Goal: Task Accomplishment & Management: Manage account settings

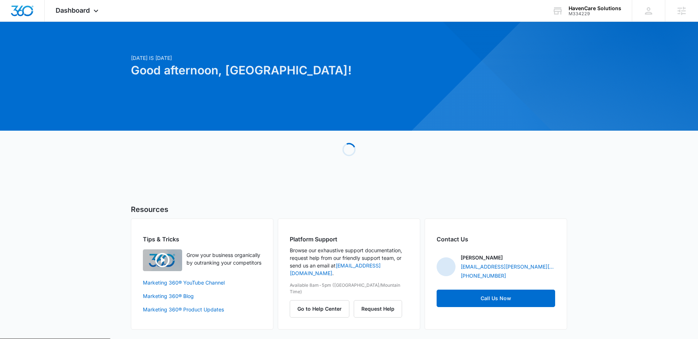
click at [80, 22] on div at bounding box center [349, 76] width 698 height 109
click at [79, 9] on span "Dashboard" at bounding box center [73, 11] width 34 height 8
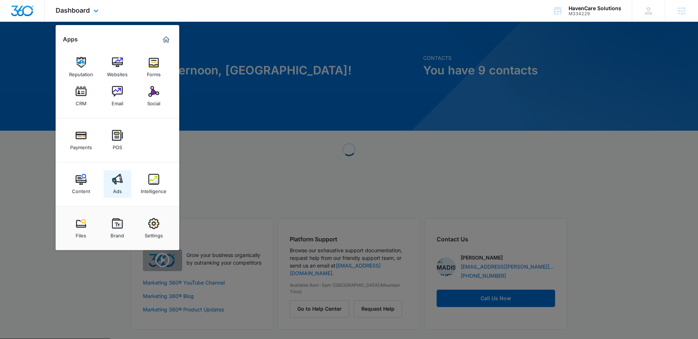
click at [118, 188] on div "Ads" at bounding box center [117, 189] width 9 height 9
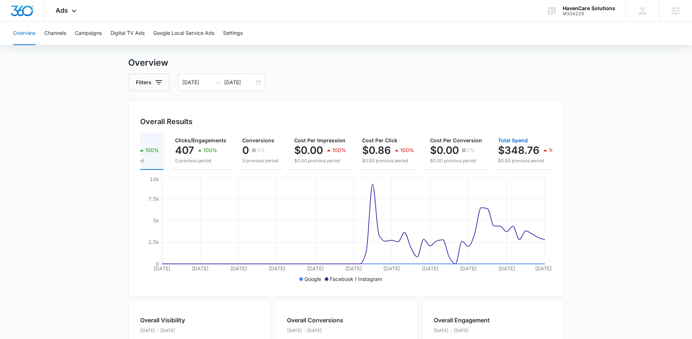
scroll to position [0, 54]
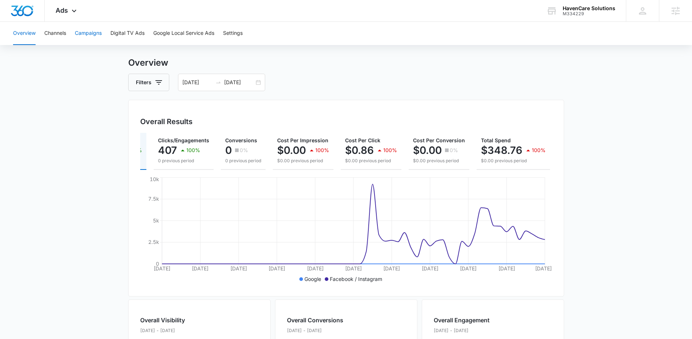
click at [92, 36] on button "Campaigns" at bounding box center [88, 33] width 27 height 23
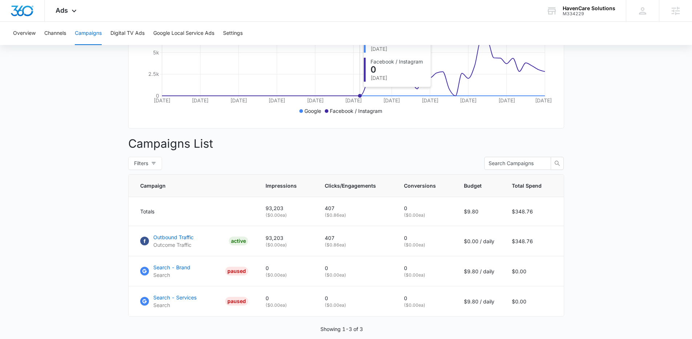
scroll to position [182, 0]
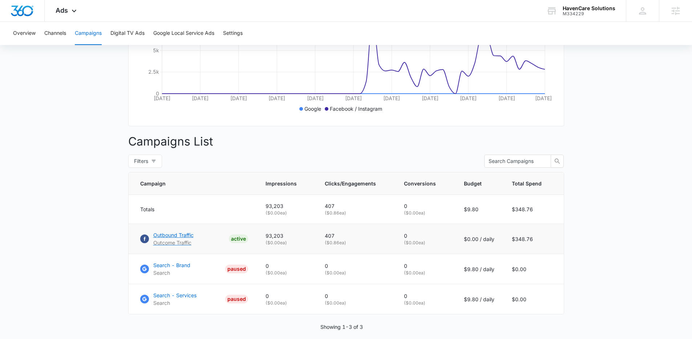
click at [200, 245] on link "Outbound Traffic Outcome Traffic ACTIVE" at bounding box center [194, 238] width 108 height 15
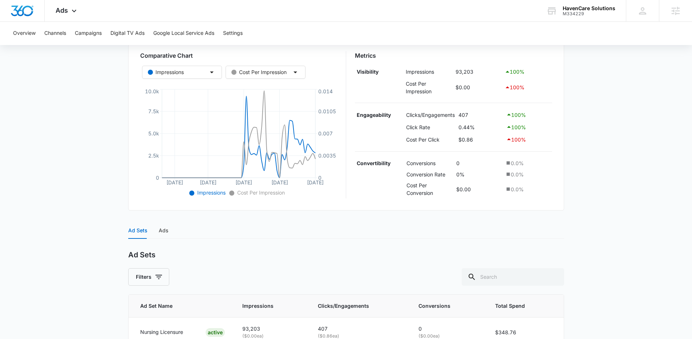
scroll to position [128, 0]
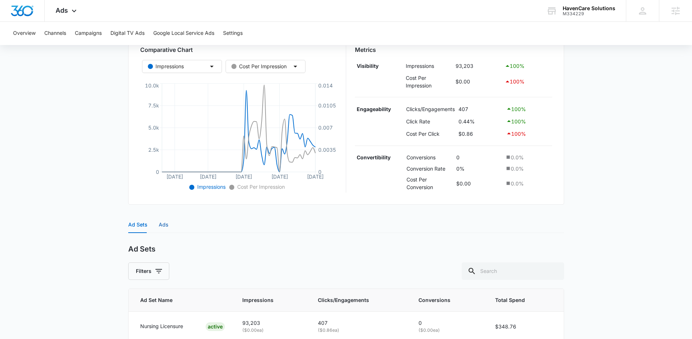
click at [164, 226] on div "Ads" at bounding box center [163, 225] width 9 height 8
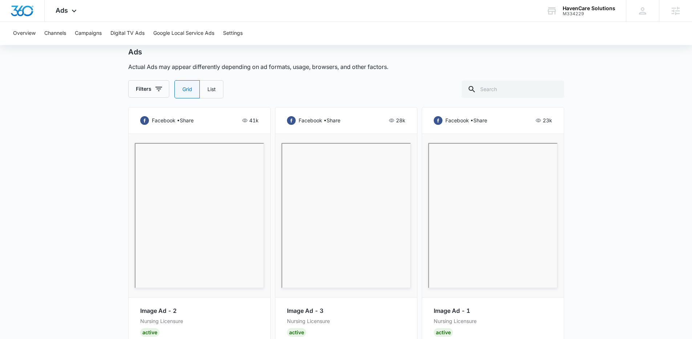
scroll to position [332, 0]
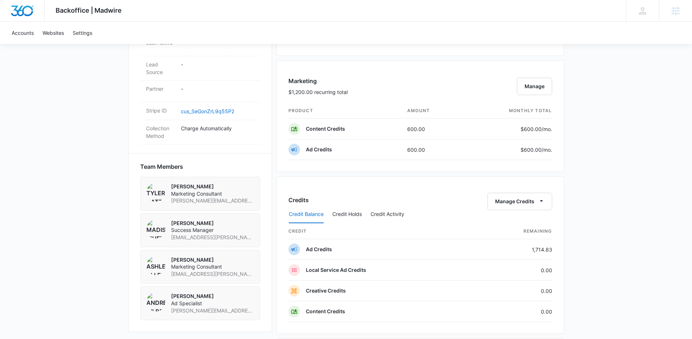
scroll to position [407, 0]
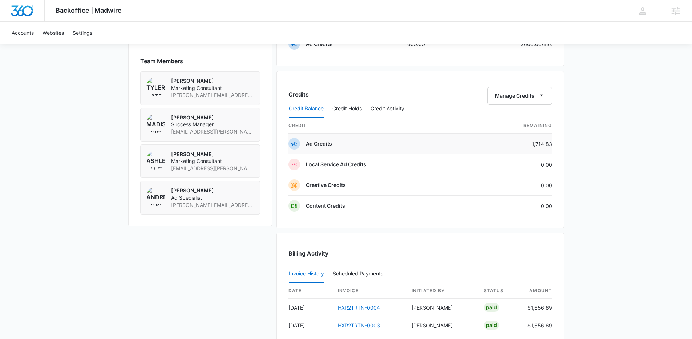
scroll to position [567, 0]
